Goal: Find specific page/section: Find specific page/section

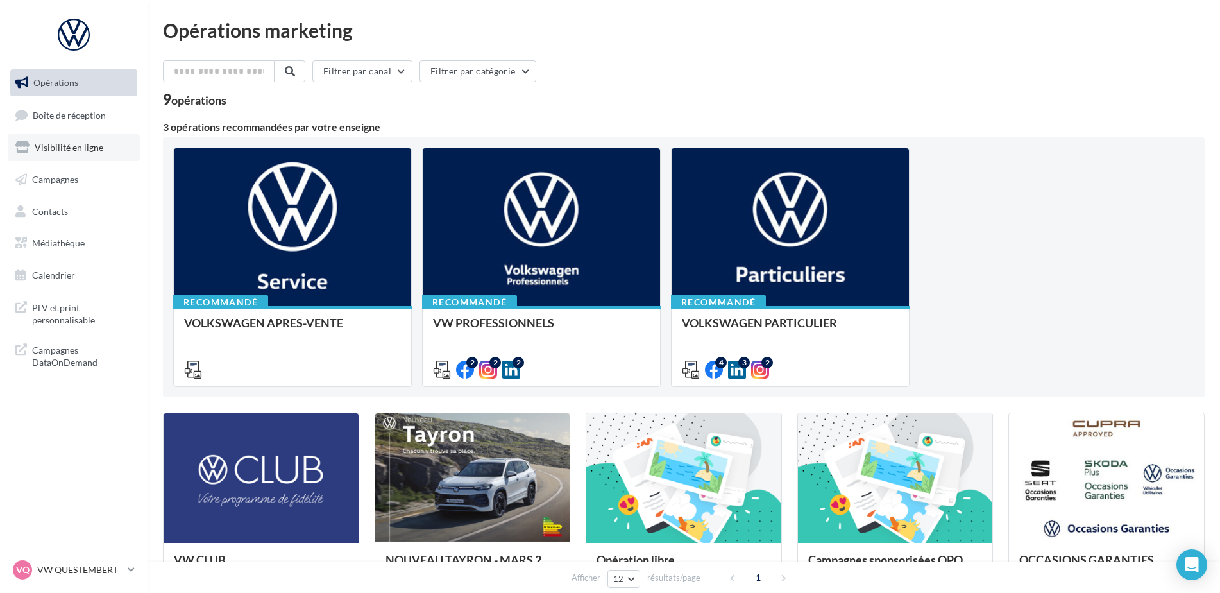
click at [73, 143] on span "Visibilité en ligne" at bounding box center [69, 147] width 69 height 11
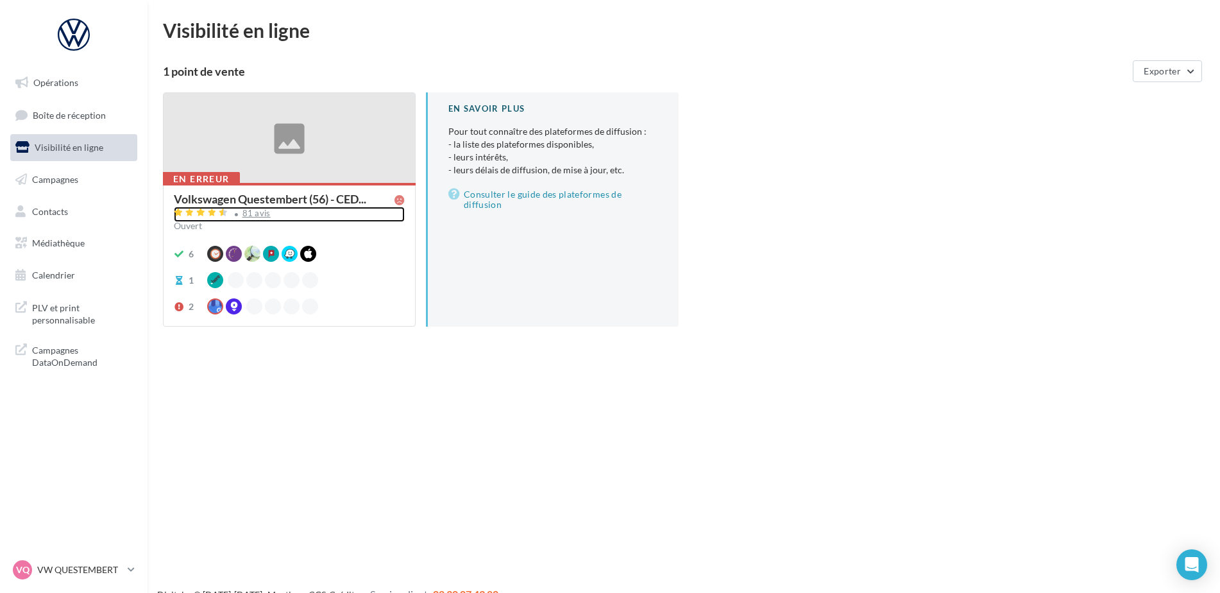
click at [248, 214] on div "81 avis" at bounding box center [256, 213] width 28 height 8
